Goal: Task Accomplishment & Management: Manage account settings

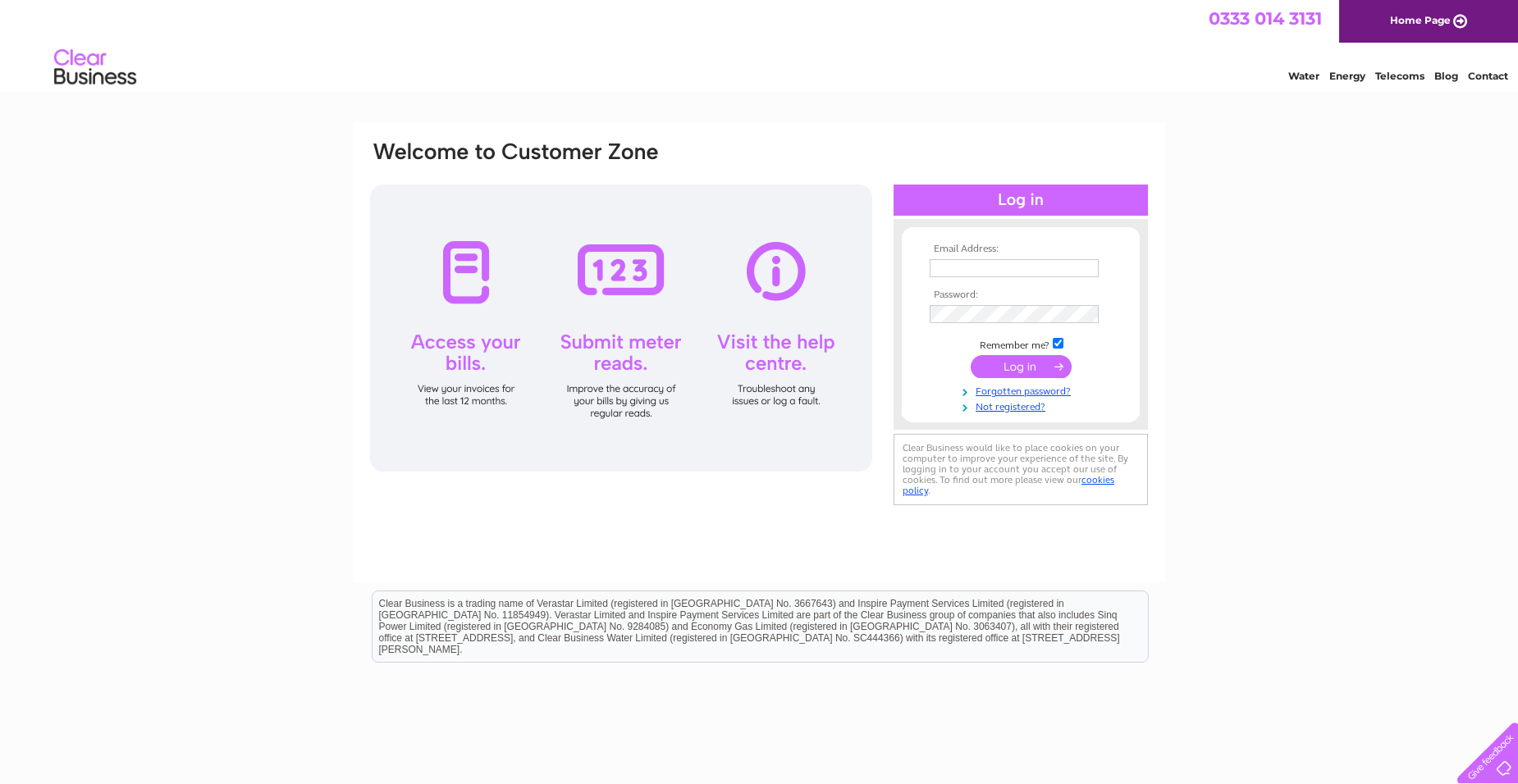
click at [942, 266] on input "text" at bounding box center [1014, 268] width 169 height 18
type input "janetjenner@hotmail.co.uk"
click at [971, 357] on input "submit" at bounding box center [1022, 369] width 101 height 23
click at [1009, 408] on link "Forgotten password?" at bounding box center [1022, 406] width 186 height 15
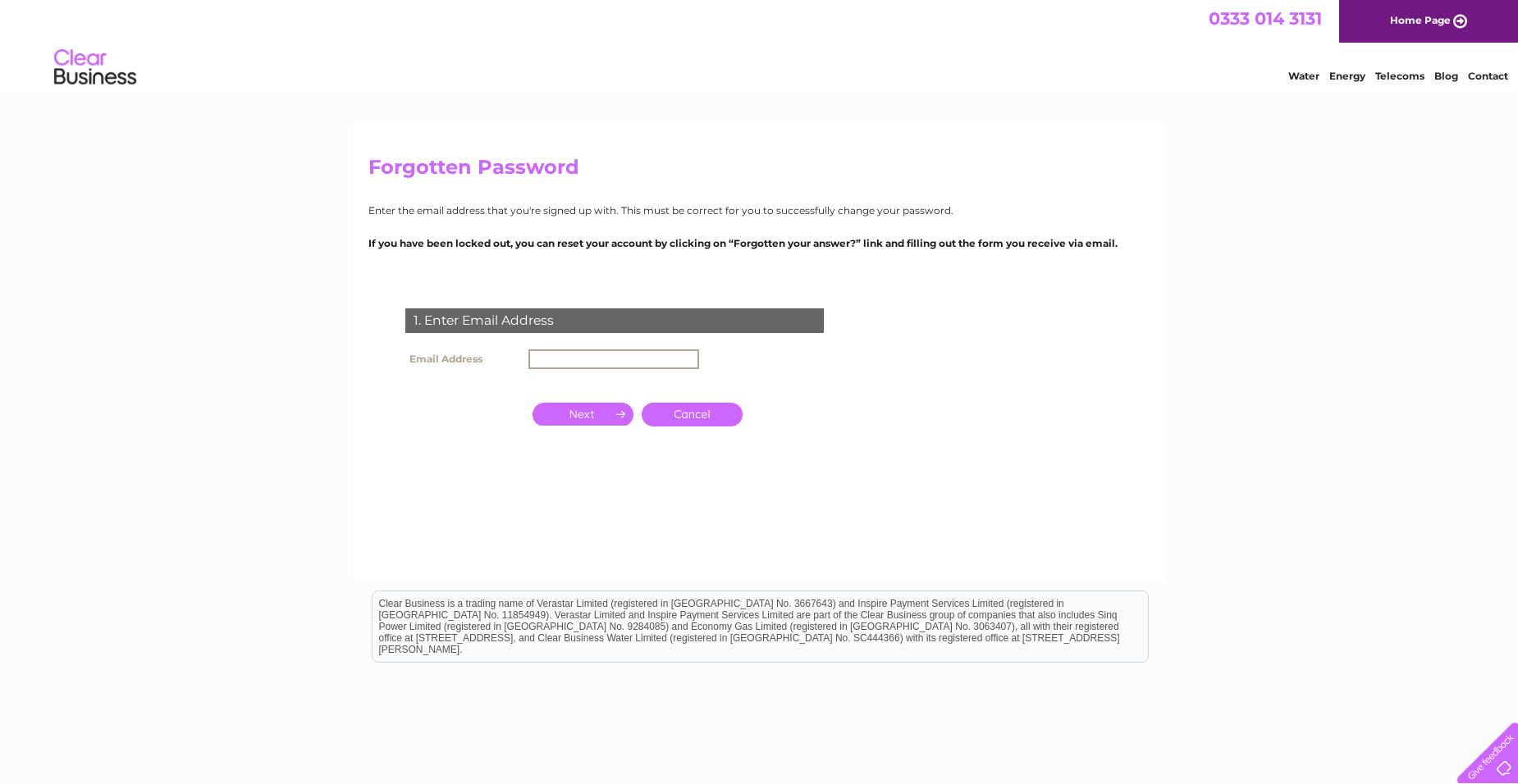
click at [566, 361] on input "text" at bounding box center [614, 360] width 171 height 20
type input "janetjenner@hotmail.co.uk"
click at [603, 418] on input "button" at bounding box center [583, 413] width 101 height 23
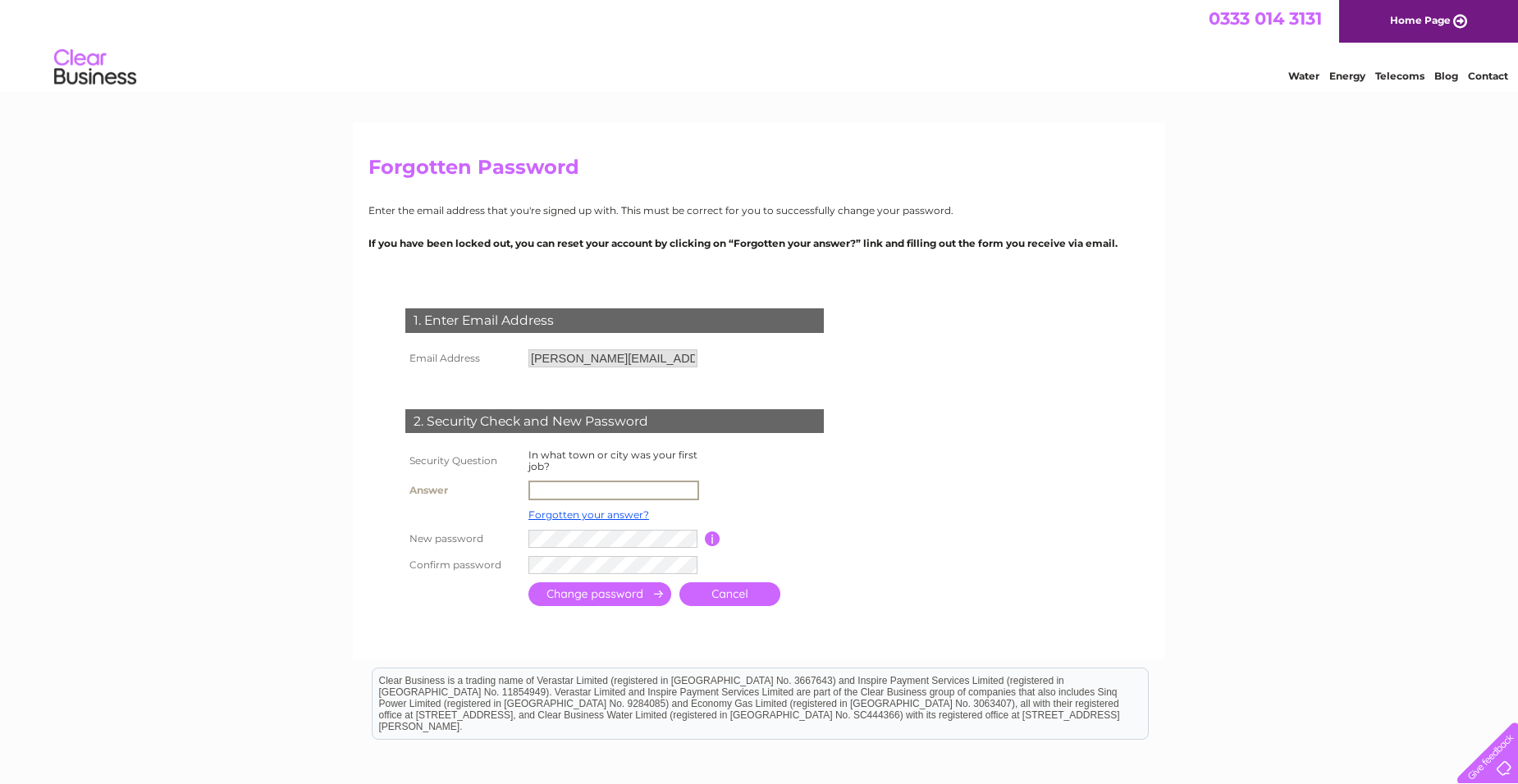
click at [547, 492] on input "text" at bounding box center [614, 491] width 171 height 20
type input "plymouth"
click at [529, 583] on input "submit" at bounding box center [600, 594] width 143 height 23
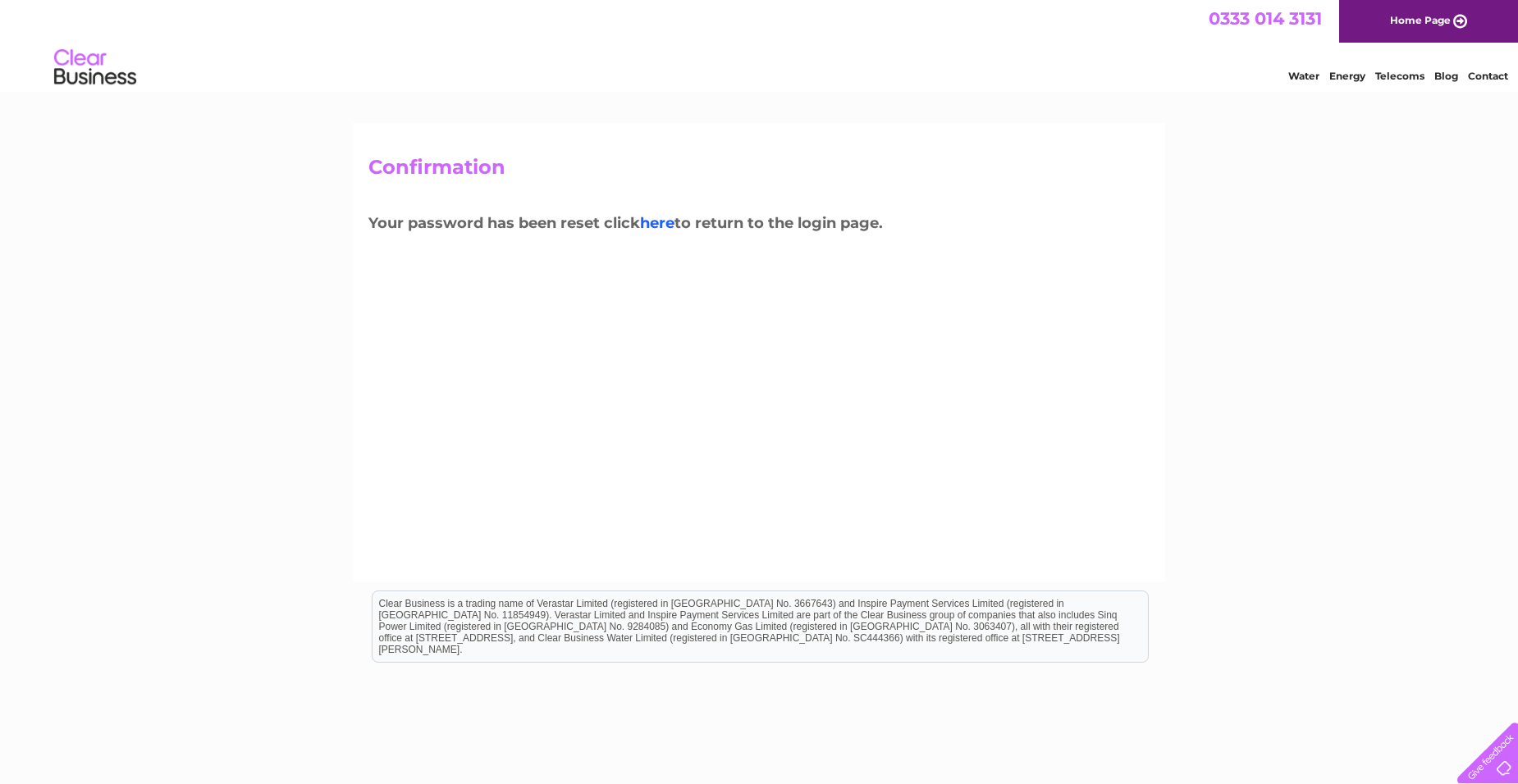
click at [1376, 82] on link "here" at bounding box center [1400, 74] width 49 height 16
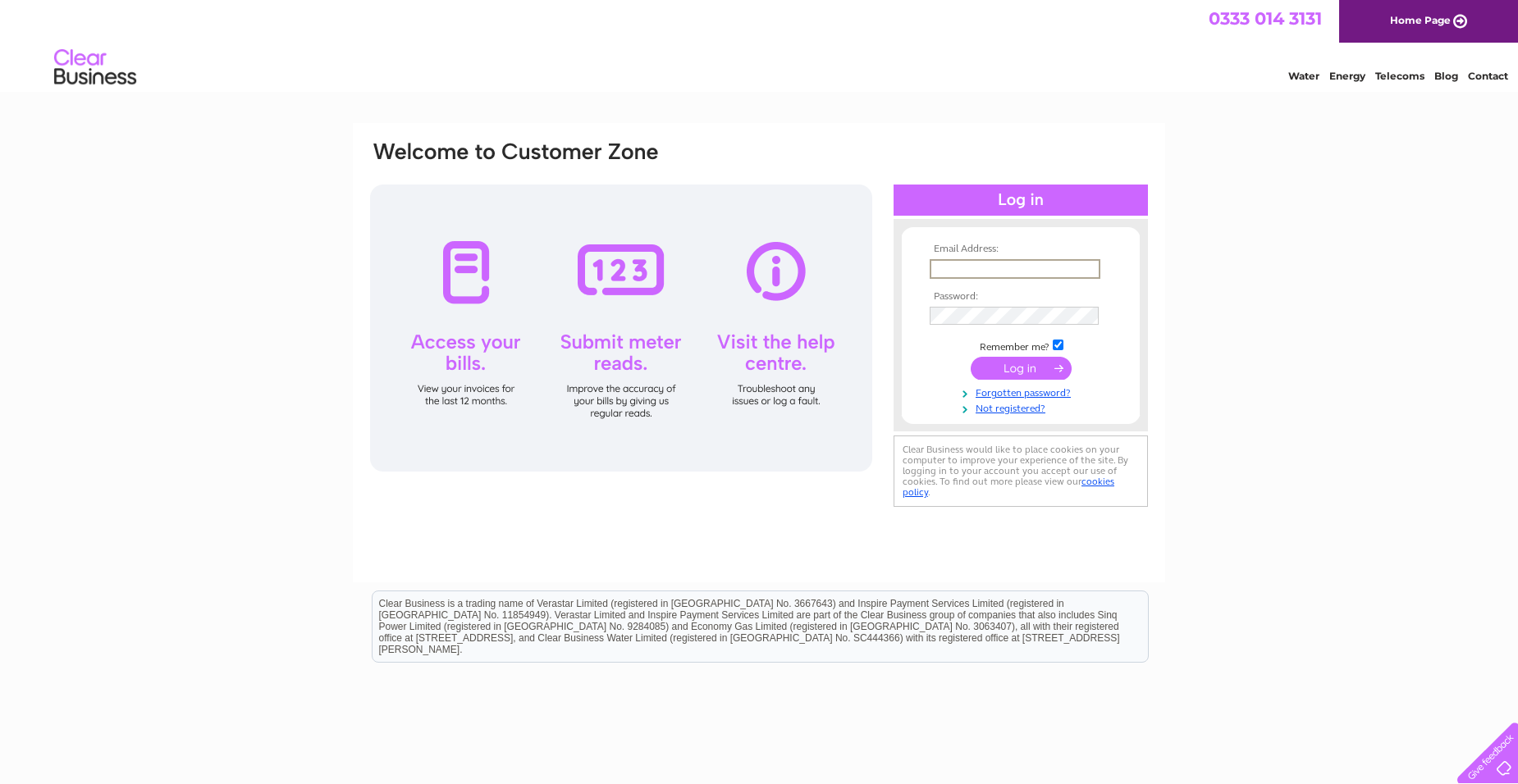
click at [942, 269] on input "text" at bounding box center [1015, 269] width 171 height 20
type input "janetjenner@hotmail.co.uk"
click at [1028, 362] on input "submit" at bounding box center [1022, 369] width 101 height 23
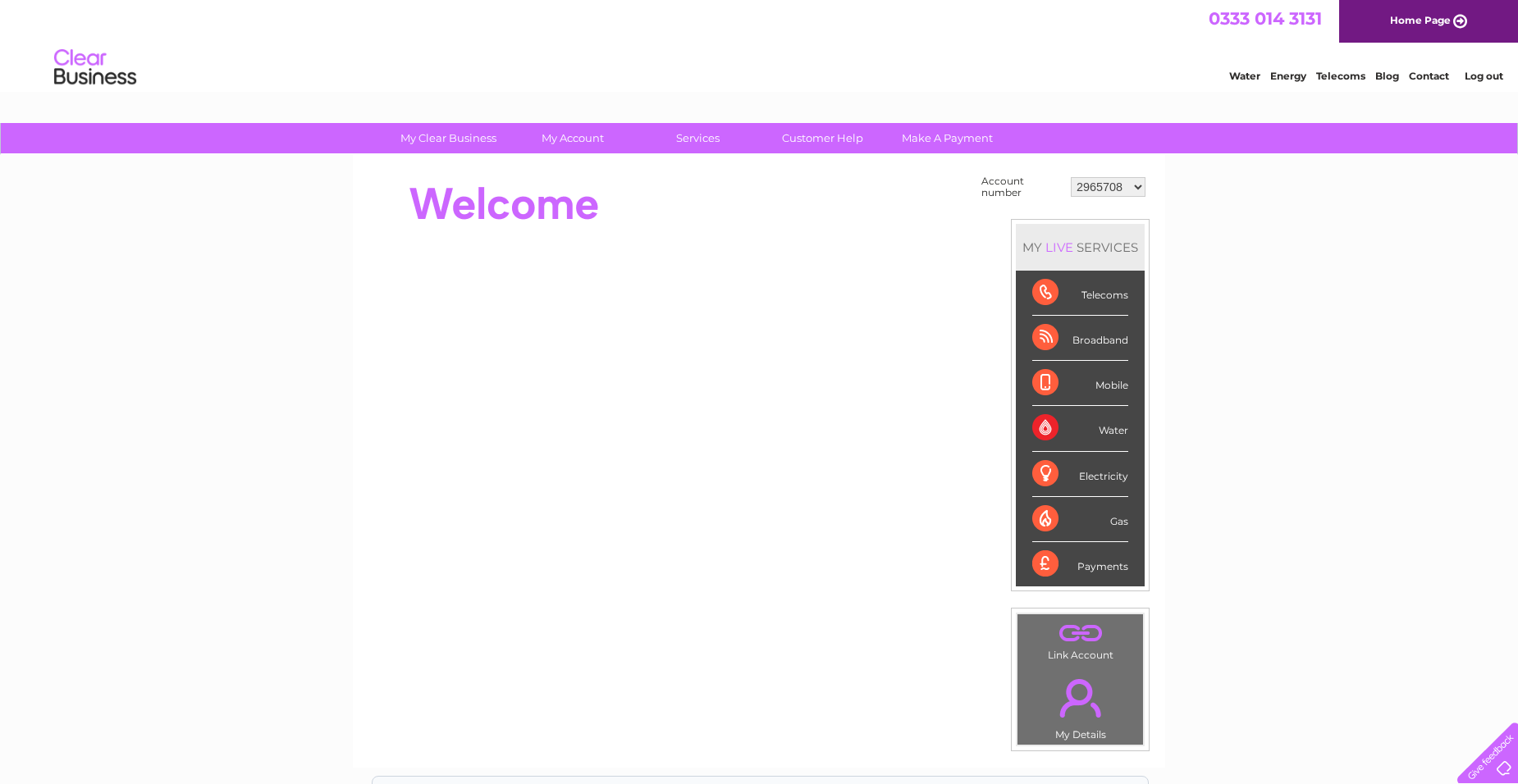
click at [1141, 183] on select "2965708 30270268" at bounding box center [1108, 187] width 75 height 20
select select "30270268"
click at [1071, 177] on select "2965708 30270268" at bounding box center [1108, 187] width 75 height 20
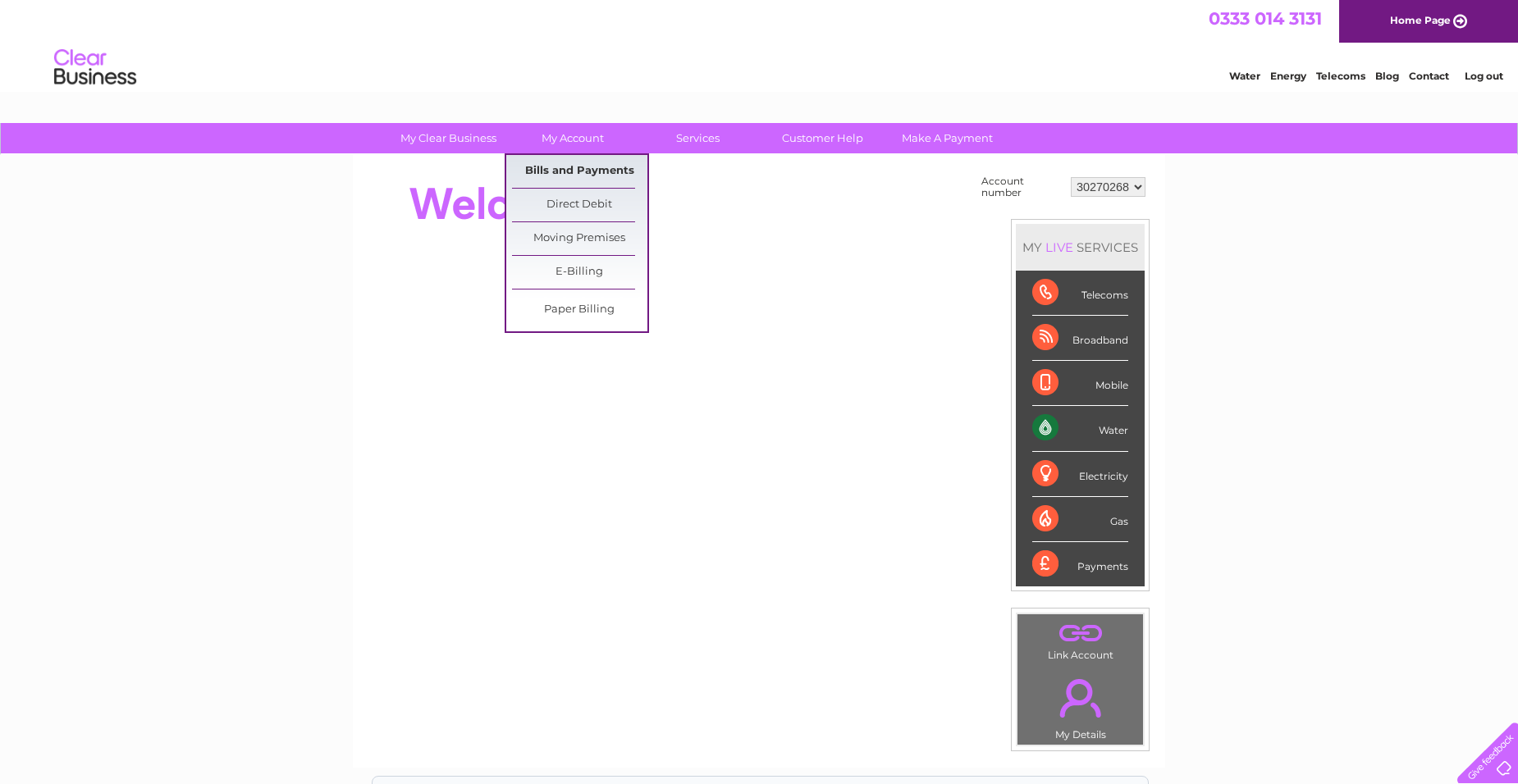
click at [592, 171] on link "Bills and Payments" at bounding box center [579, 171] width 136 height 33
click at [595, 170] on link "Bills and Payments" at bounding box center [579, 171] width 136 height 33
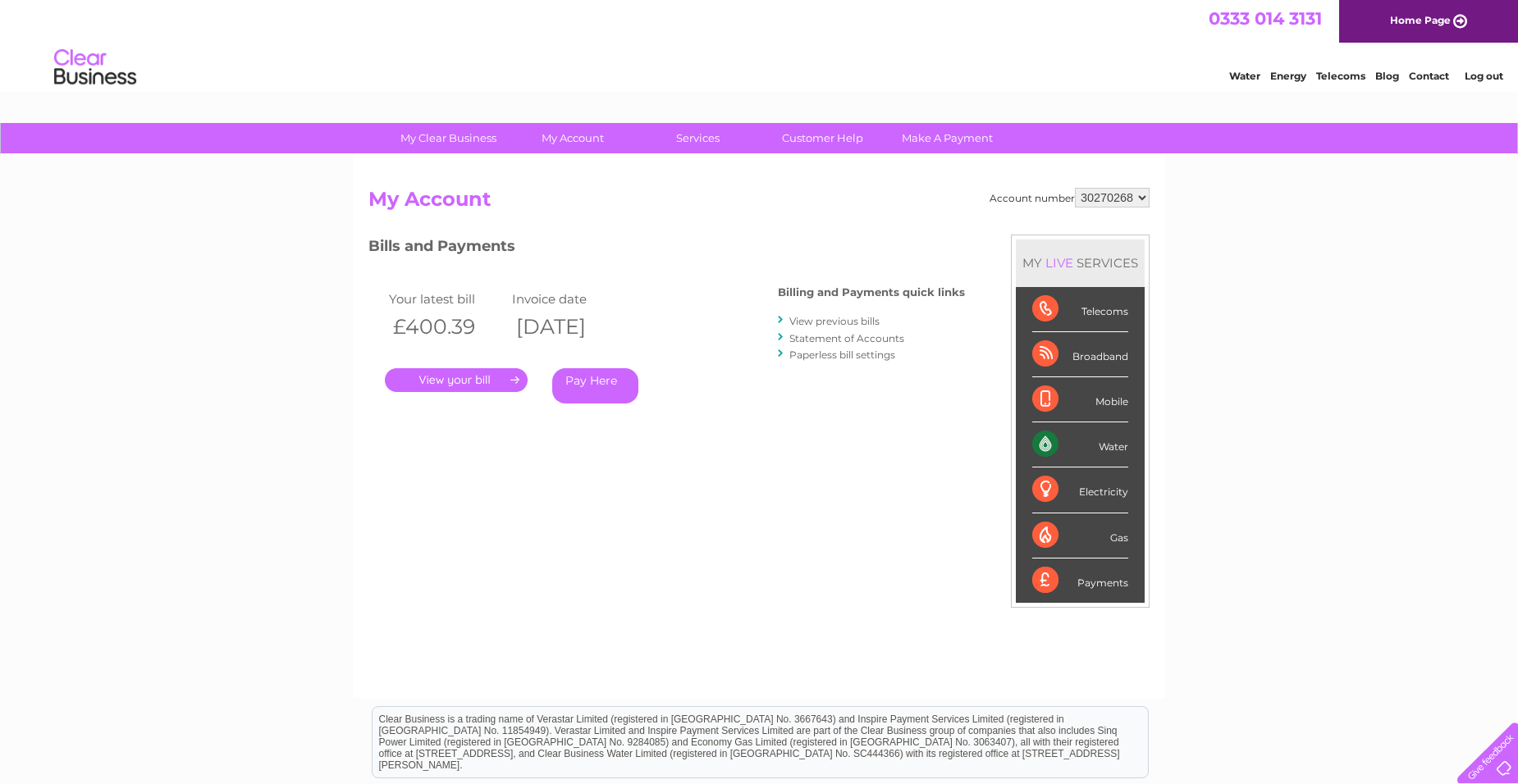
click at [866, 321] on link "View previous bills" at bounding box center [835, 321] width 90 height 13
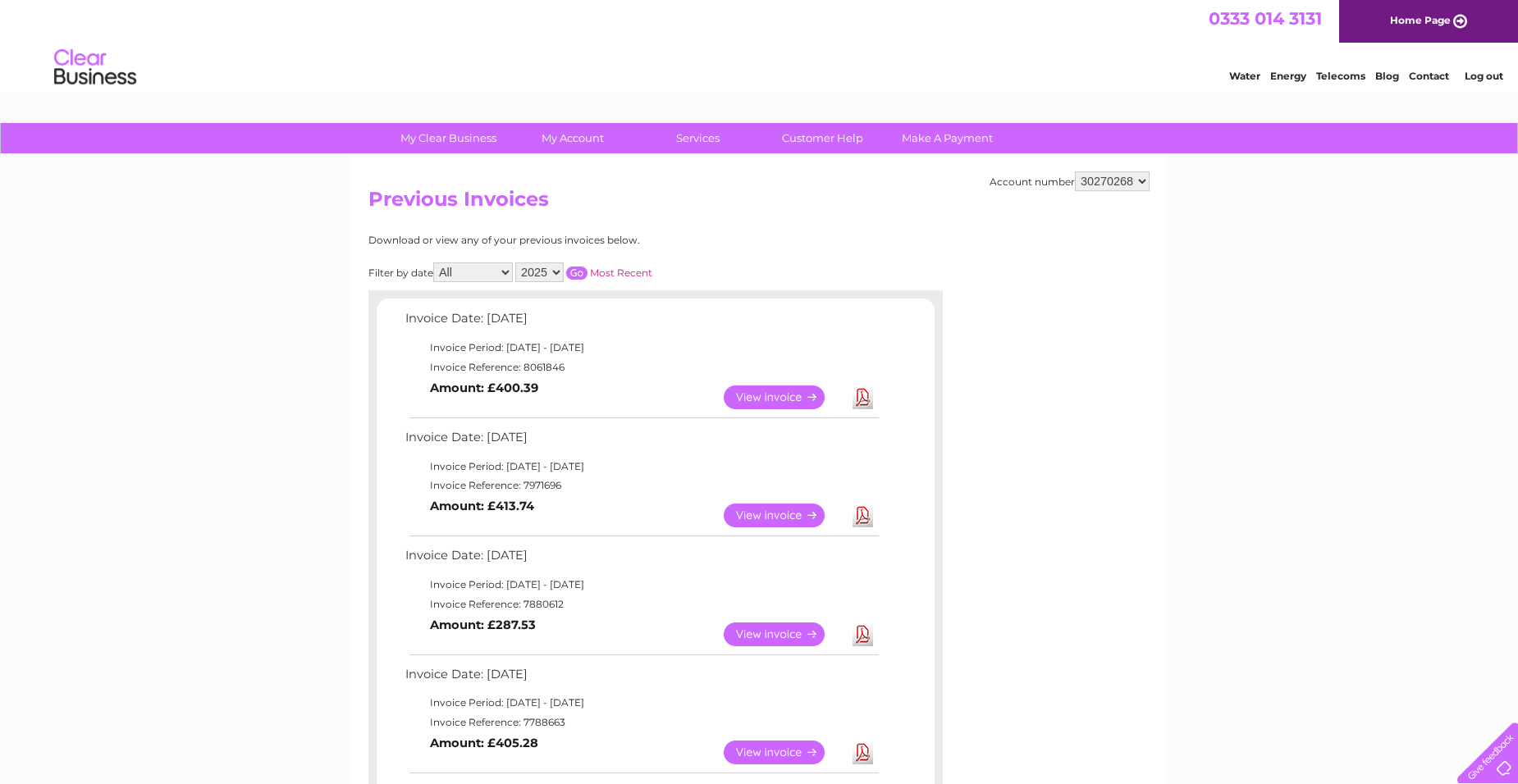
click at [790, 512] on link "View" at bounding box center [784, 515] width 121 height 23
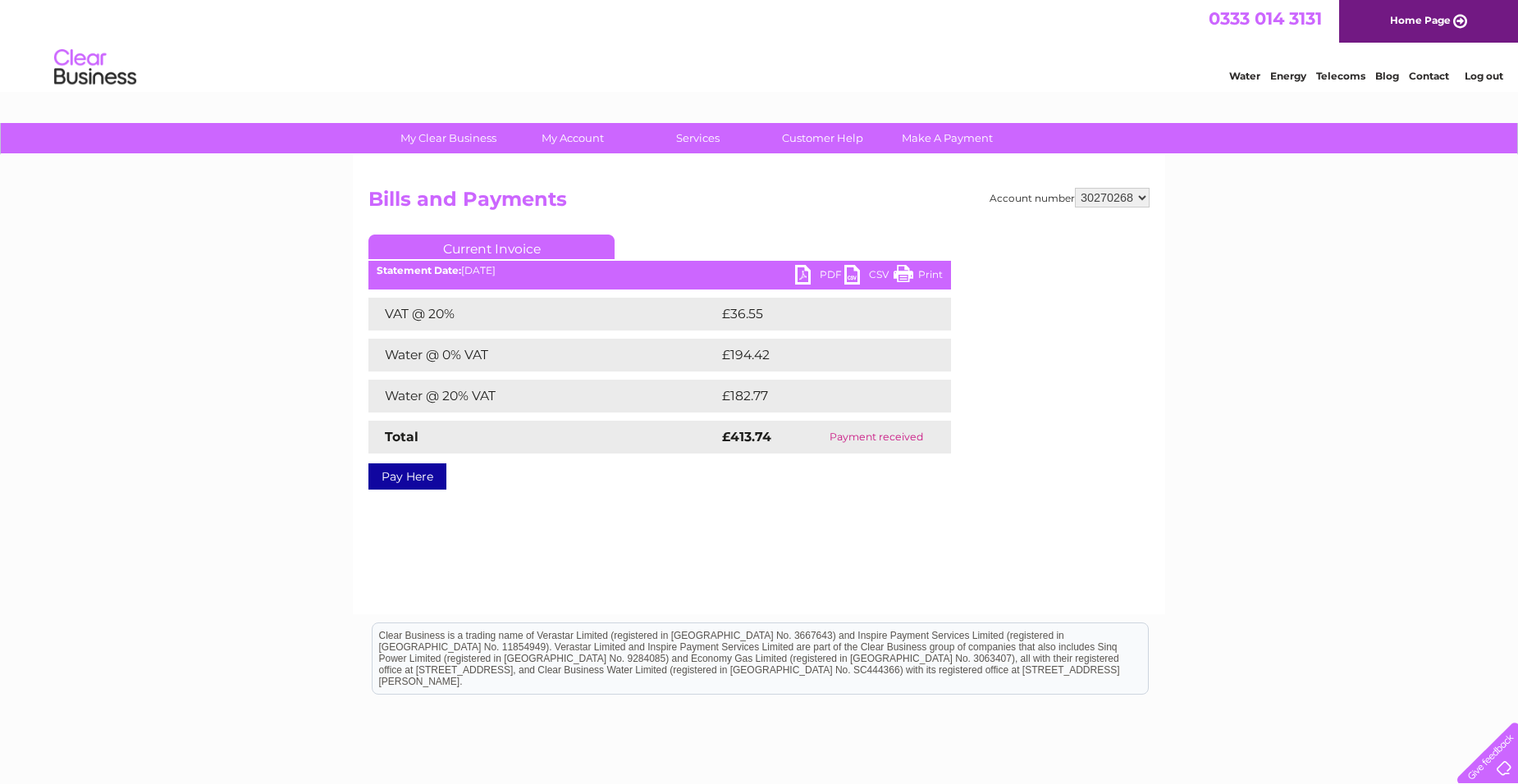
click at [800, 275] on link "PDF" at bounding box center [819, 277] width 49 height 23
